Goal: Transaction & Acquisition: Purchase product/service

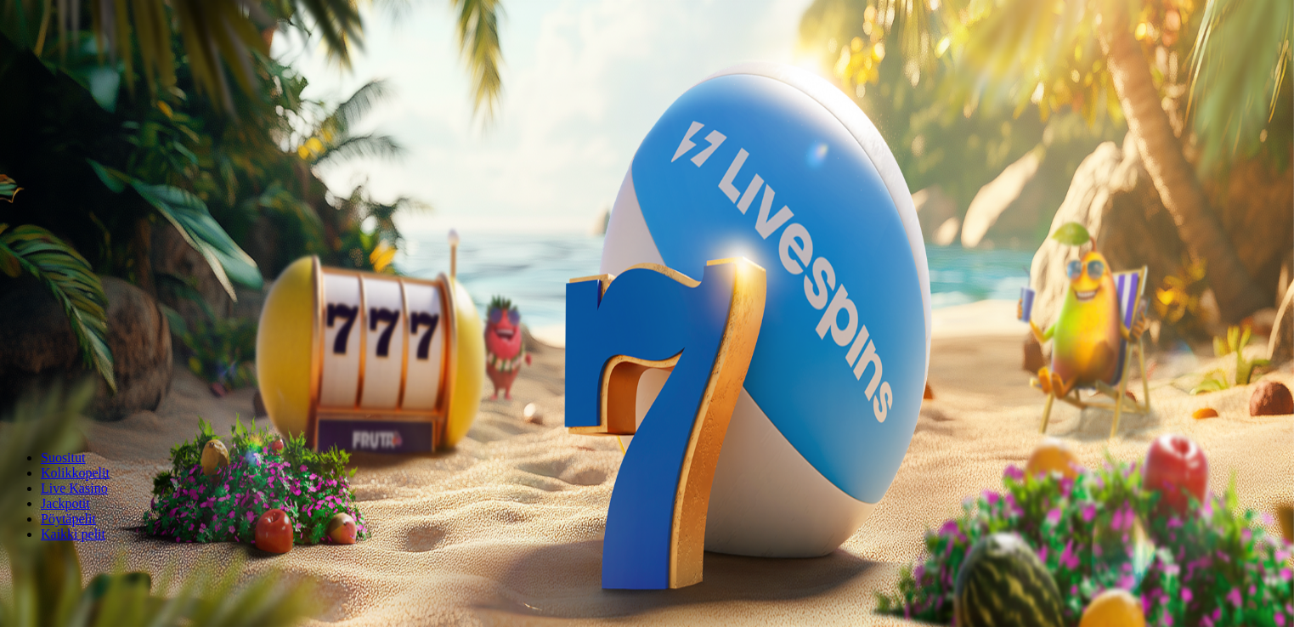
click at [14, 400] on span "minus icon" at bounding box center [14, 400] width 0 height 0
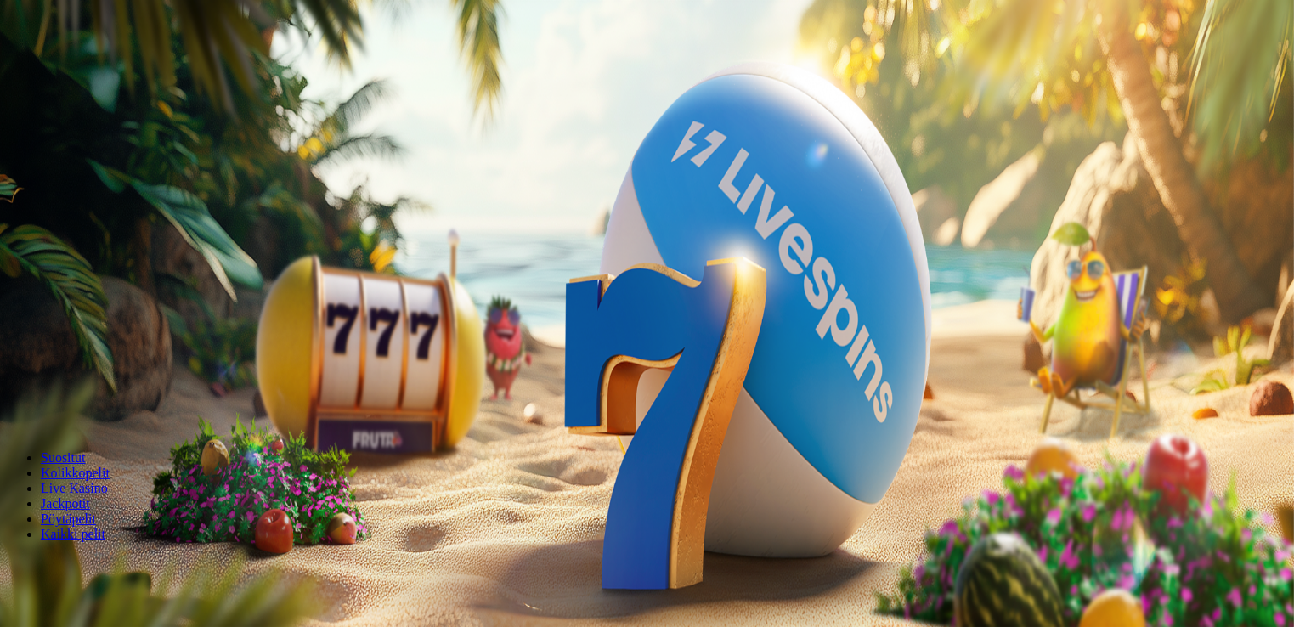
click at [14, 400] on span "minus icon" at bounding box center [14, 400] width 0 height 0
type input "**"
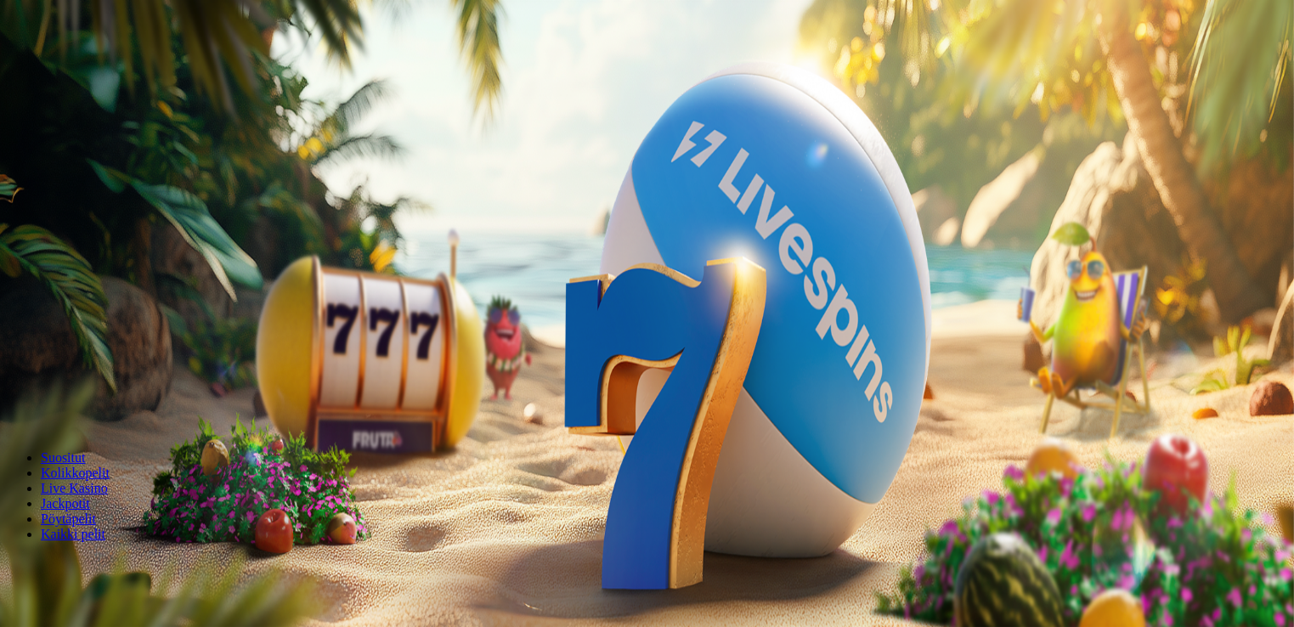
click at [96, 403] on button "Talleta ja pelaa" at bounding box center [51, 412] width 89 height 18
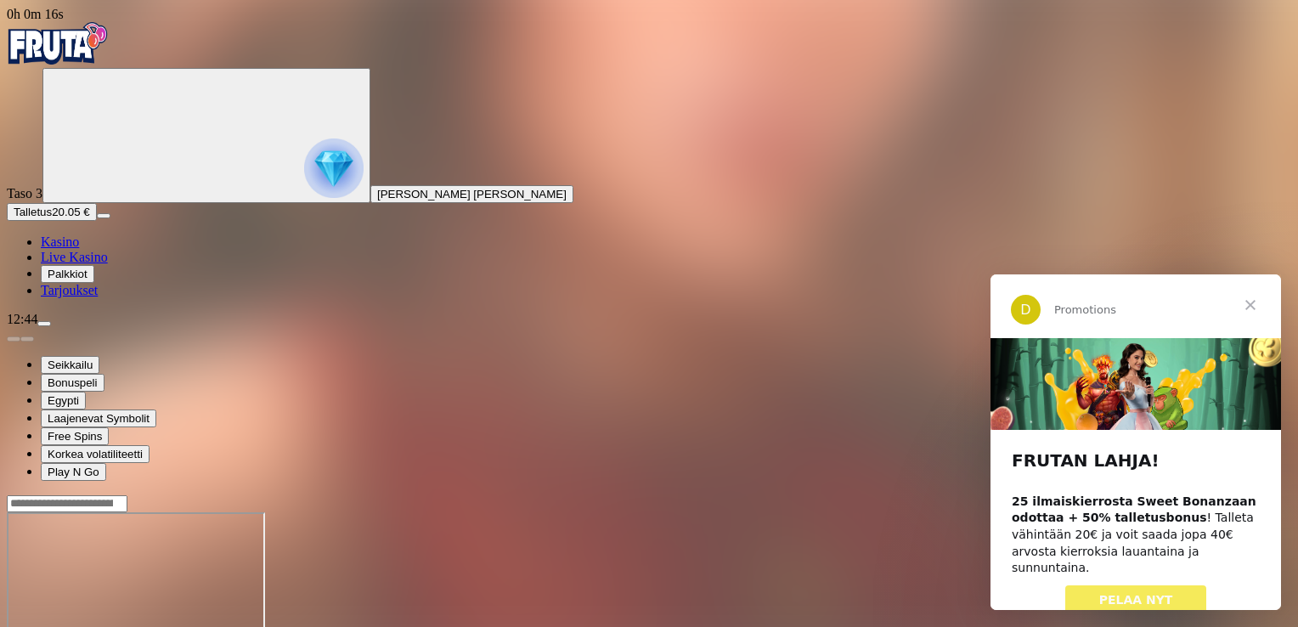
click at [1254, 301] on span "Sulje" at bounding box center [1250, 304] width 61 height 61
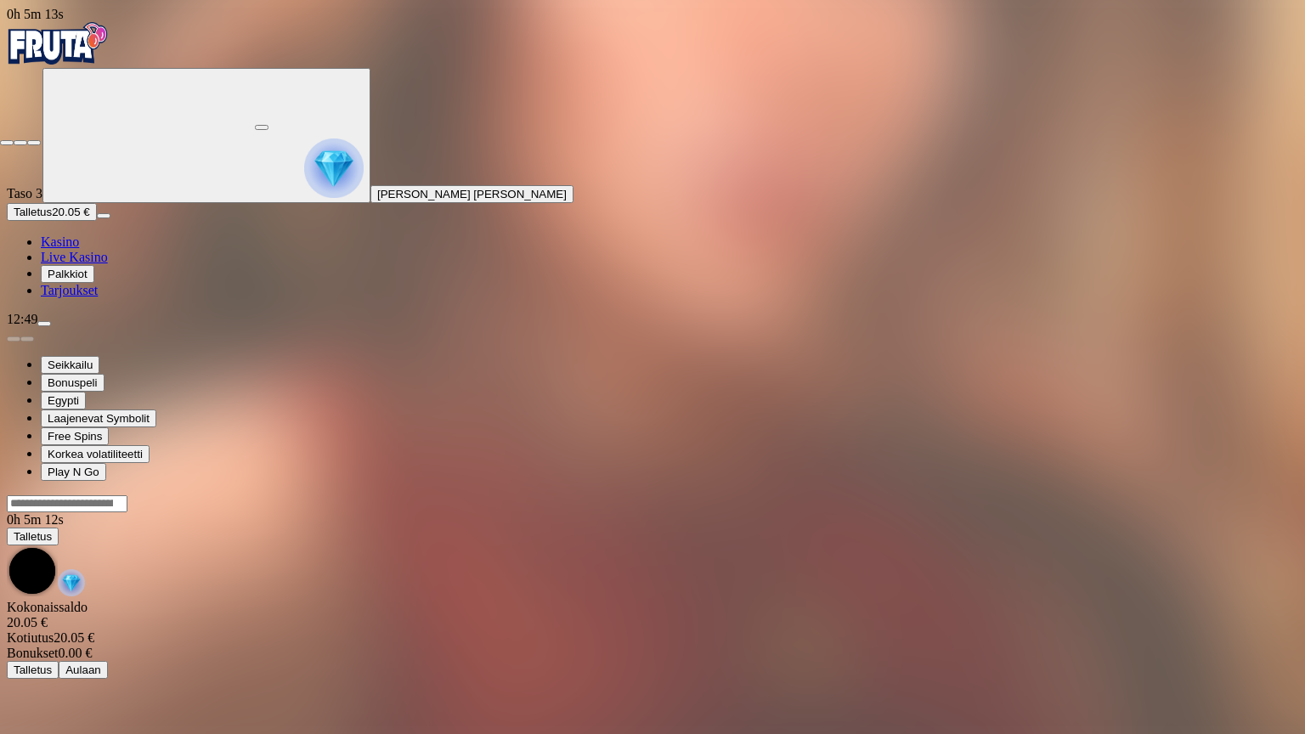
click at [41, 140] on button "button" at bounding box center [34, 142] width 14 height 5
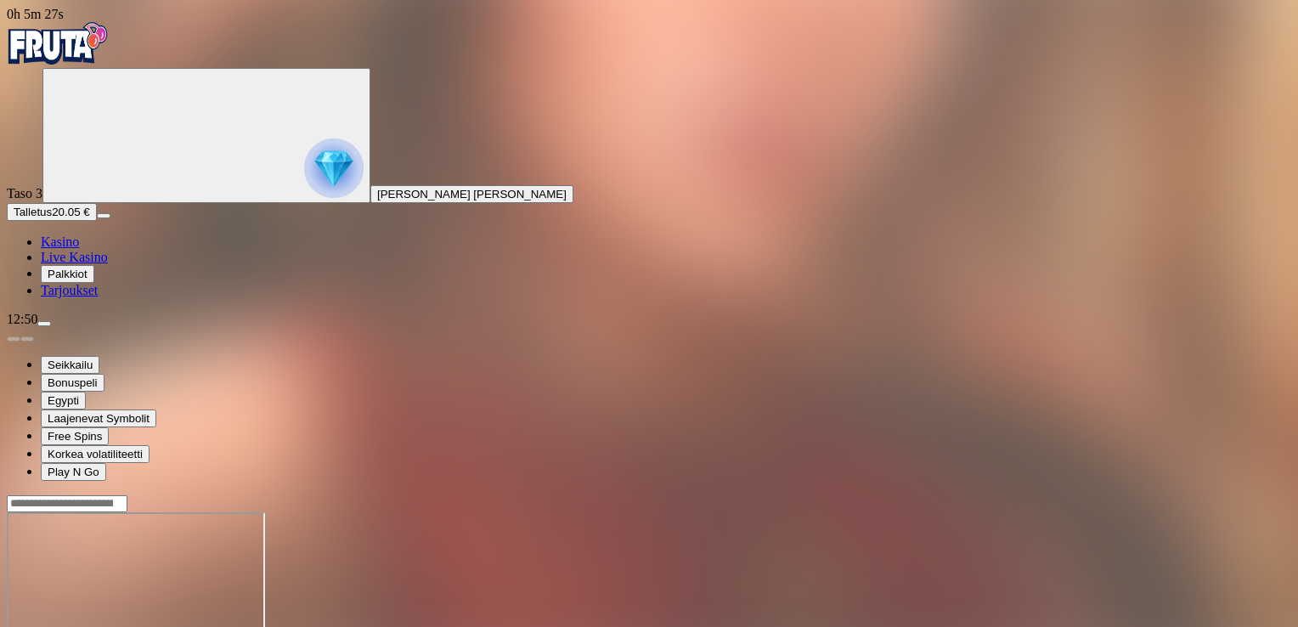
click at [79, 249] on span "Kasino" at bounding box center [60, 241] width 38 height 14
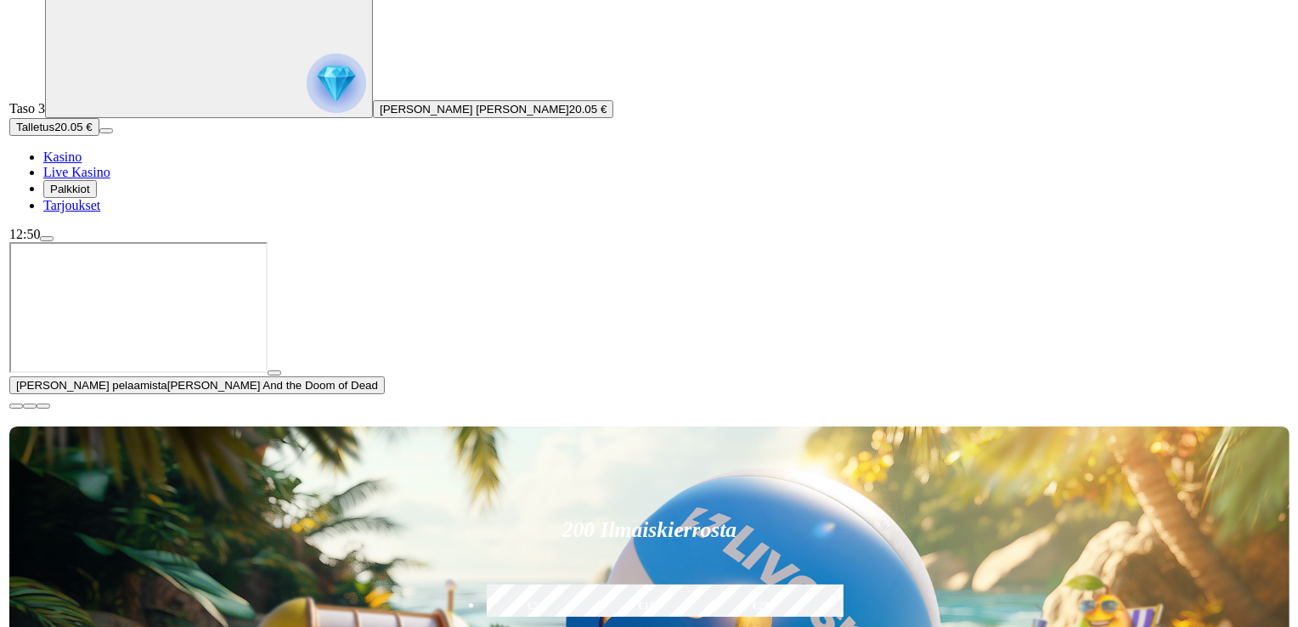
scroll to position [255, 0]
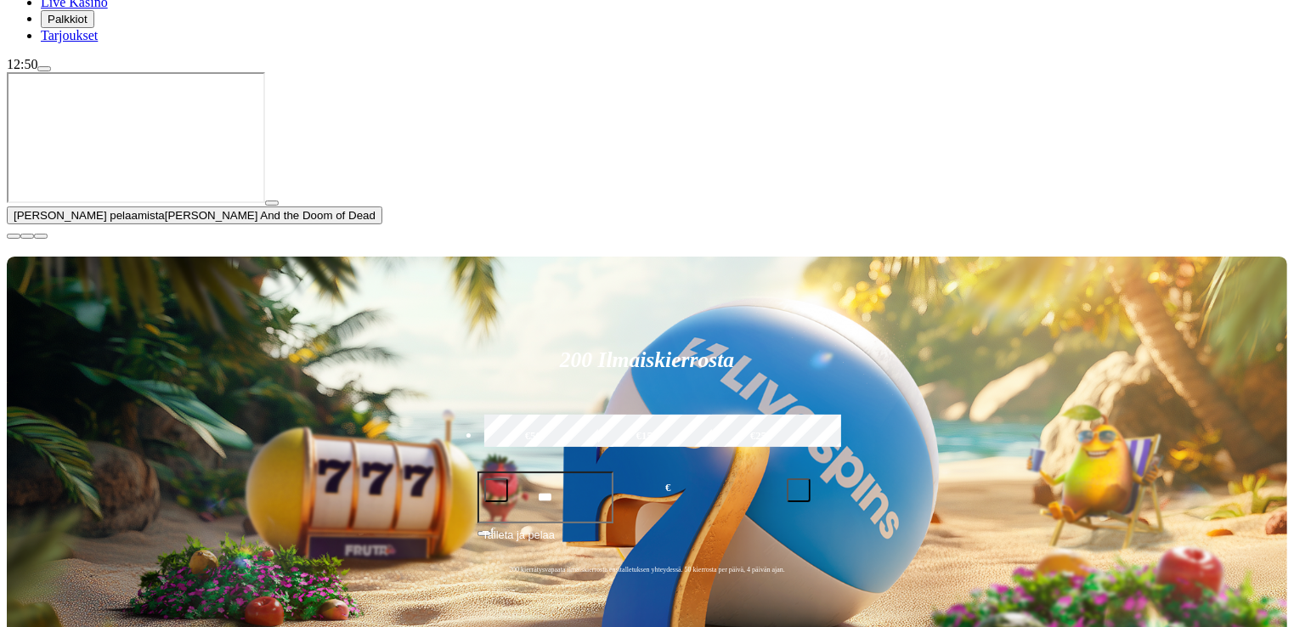
click at [44, 69] on span "menu icon" at bounding box center [44, 69] width 0 height 0
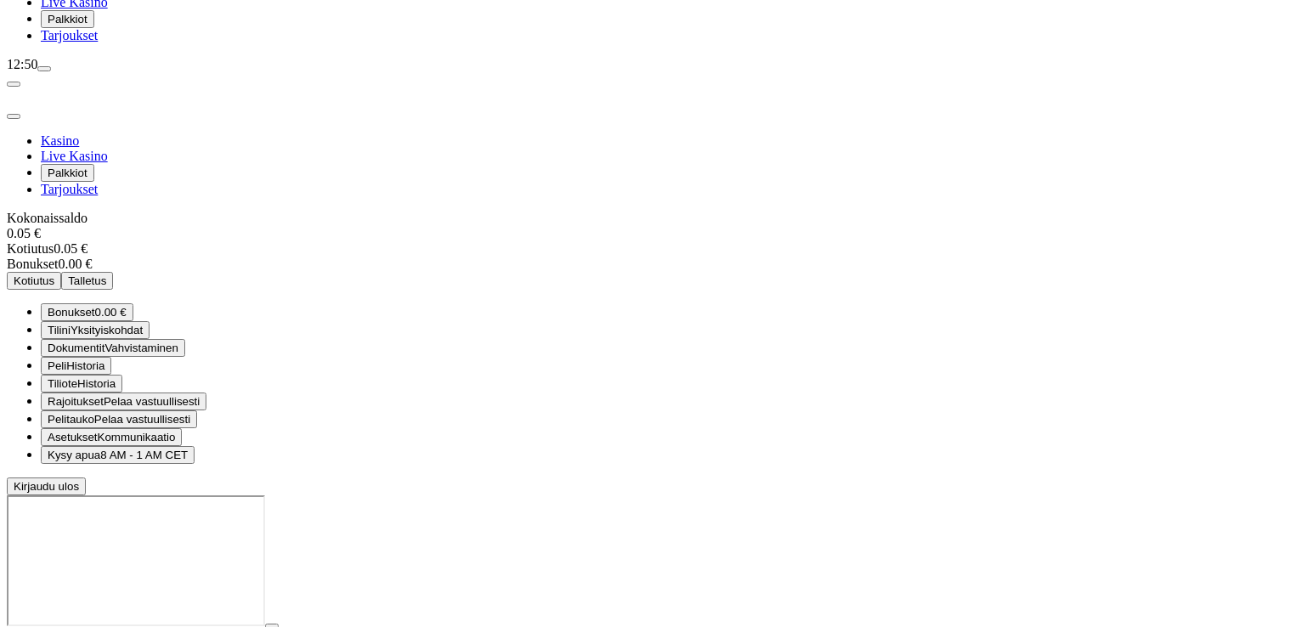
click at [79, 493] on span "Kirjaudu ulos" at bounding box center [46, 486] width 65 height 13
